Goal: Find specific page/section: Find specific page/section

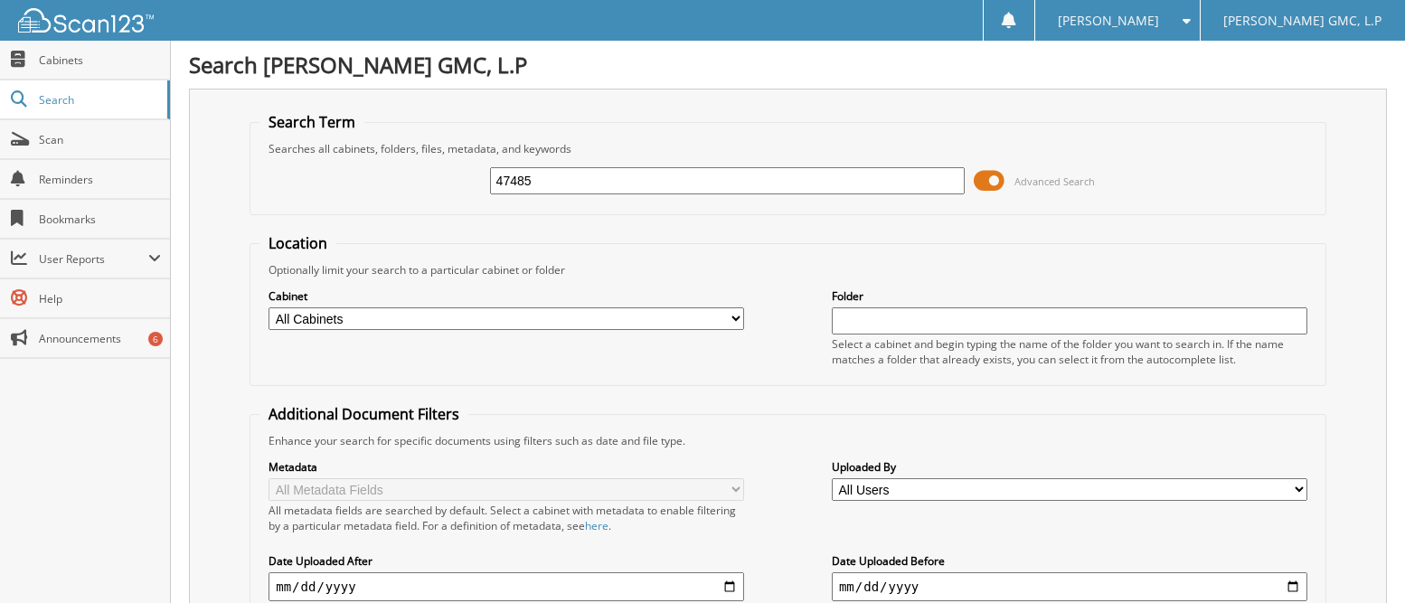
type input "47485"
click at [69, 56] on span "Cabinets" at bounding box center [100, 59] width 122 height 15
click at [540, 179] on input "text" at bounding box center [728, 180] width 476 height 27
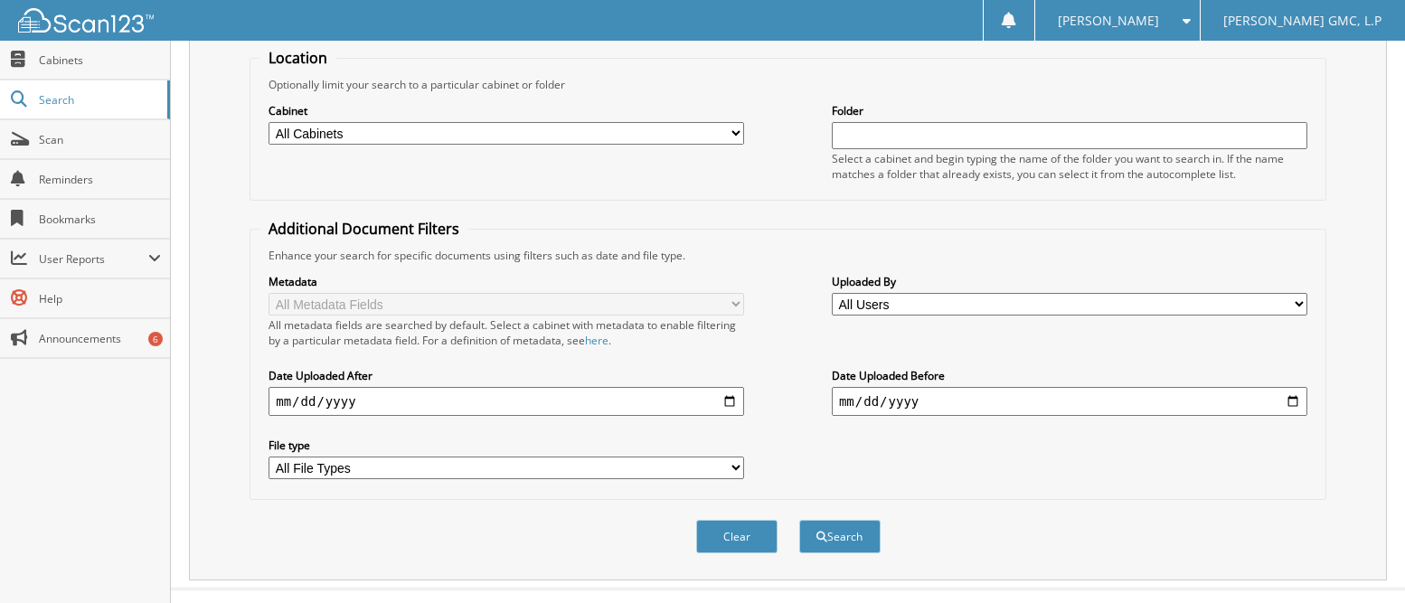
scroll to position [218, 0]
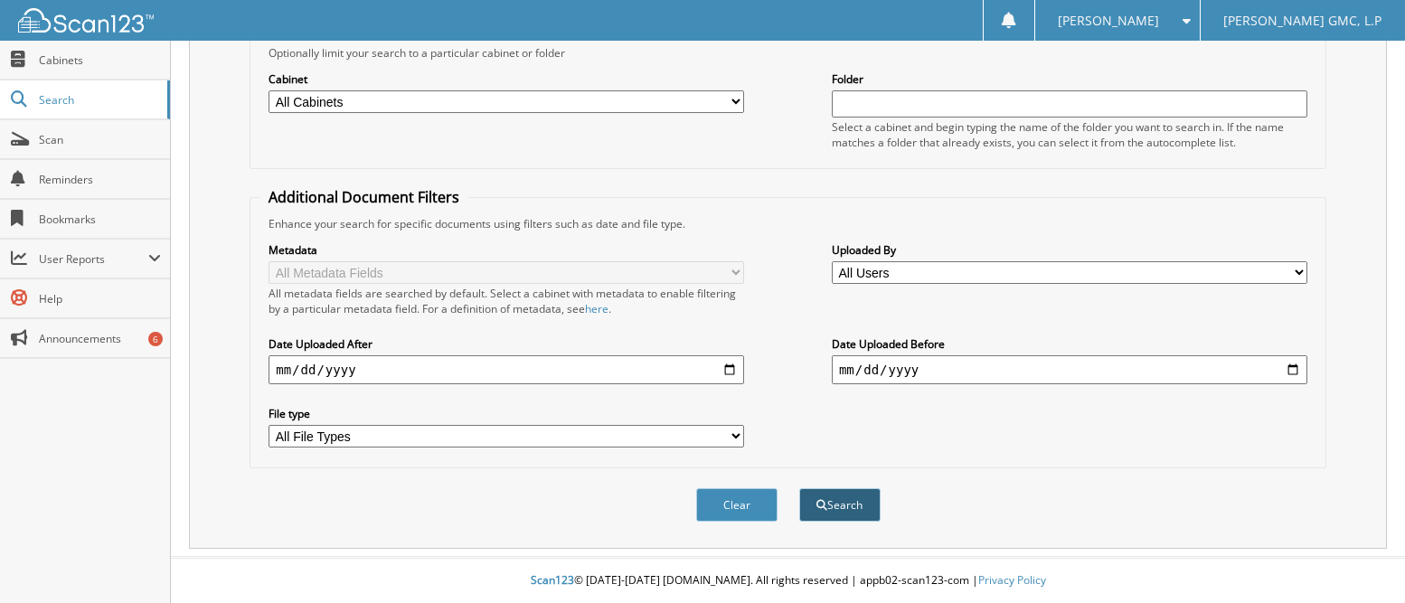
type input "47485"
click at [820, 502] on span "submit" at bounding box center [822, 505] width 11 height 11
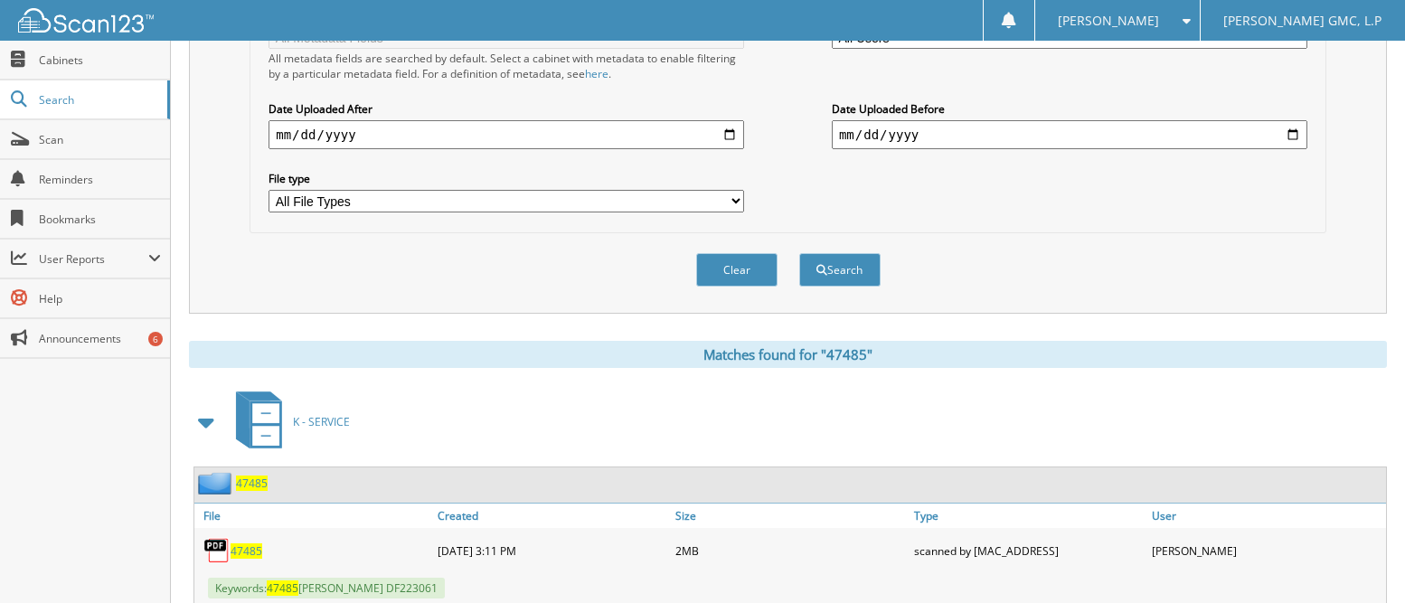
scroll to position [508, 0]
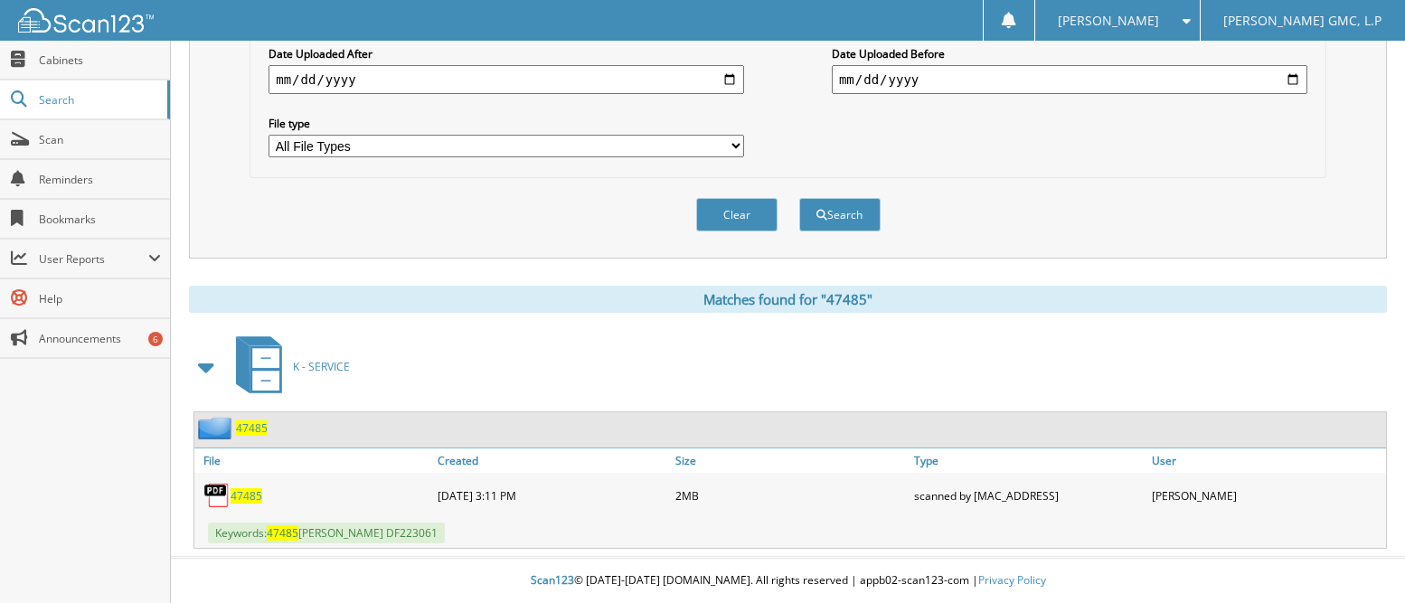
click at [251, 494] on span "47485" at bounding box center [247, 495] width 32 height 15
